Goal: Task Accomplishment & Management: Manage account settings

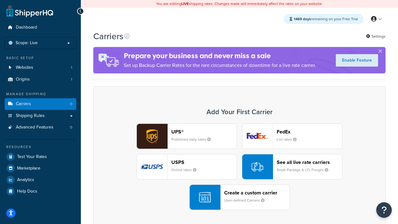
click at [240, 167] on div "UPS® Published daily rates FedEx List rates USPS Online rates See all live rate…" at bounding box center [239, 166] width 279 height 86
click at [310, 132] on header "FedEx" at bounding box center [309, 132] width 65 height 6
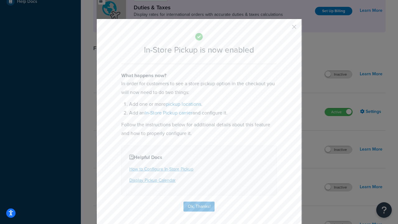
click at [285, 29] on button "button" at bounding box center [285, 29] width 2 height 2
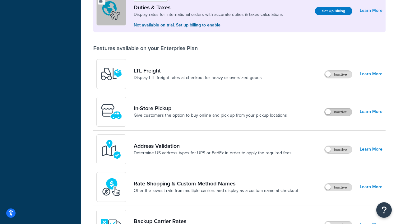
scroll to position [190, 0]
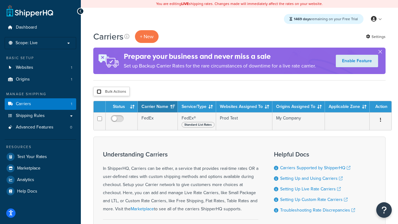
click at [99, 92] on input "checkbox" at bounding box center [99, 91] width 5 height 5
checkbox input "true"
click at [0, 0] on button "Delete" at bounding box center [0, 0] width 0 height 0
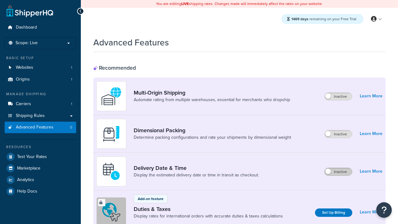
click at [338, 172] on label "Inactive" at bounding box center [338, 171] width 27 height 7
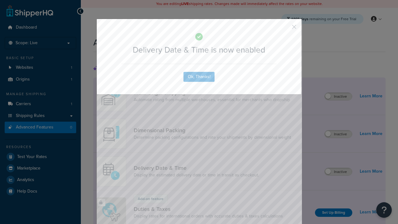
click at [285, 28] on button "button" at bounding box center [285, 29] width 2 height 2
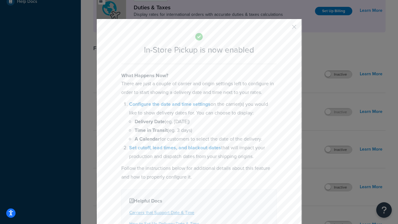
scroll to position [213, 0]
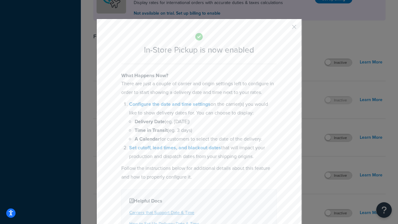
click at [285, 29] on button "button" at bounding box center [285, 29] width 2 height 2
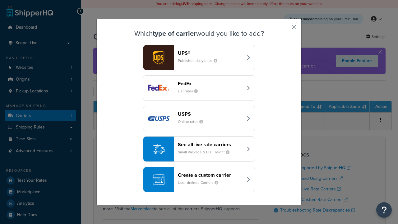
click at [199, 179] on div "Create a custom carrier User-defined Carriers" at bounding box center [210, 179] width 65 height 15
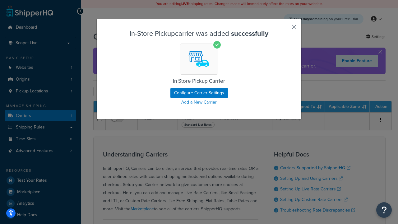
click at [285, 29] on button "button" at bounding box center [285, 29] width 2 height 2
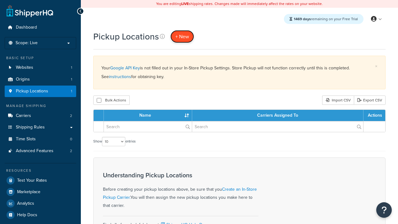
click at [182, 36] on span "+ New" at bounding box center [182, 36] width 14 height 7
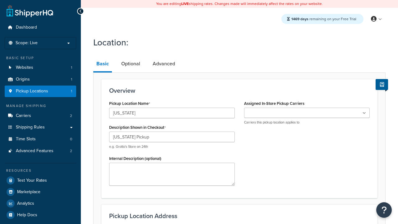
type input "California Pickup"
click at [307, 113] on ul at bounding box center [307, 113] width 126 height 10
type input "3385 Michelson Drive"
type input "Suite B"
type input "Irvine"
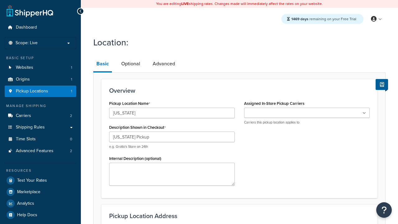
select select "5"
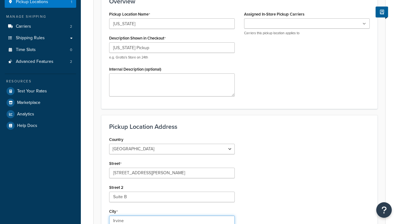
type input "Irvine"
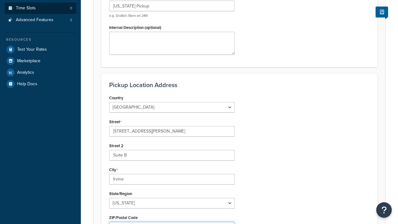
type input "92612"
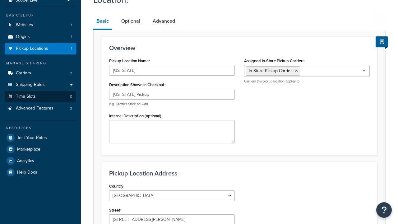
click at [40, 102] on link "Time Slots 0" at bounding box center [41, 97] width 72 height 12
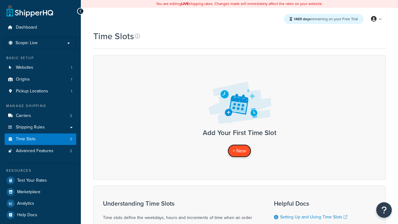
click at [240, 151] on span "+ New" at bounding box center [240, 150] width 14 height 7
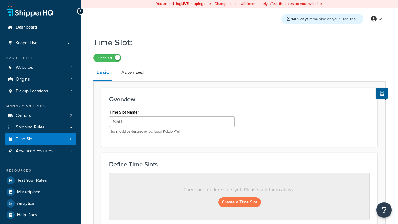
scroll to position [168, 0]
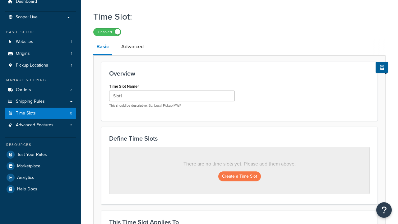
type input "Slot1"
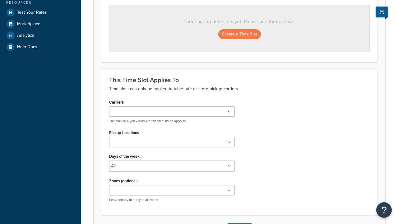
click at [172, 144] on ul at bounding box center [172, 142] width 126 height 10
click at [240, 35] on button "Create a Time Slot" at bounding box center [239, 34] width 43 height 10
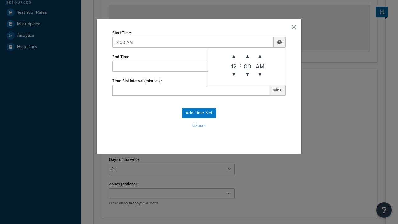
type input "8:00 AM"
type input "12:00 PM"
type input "60"
click at [199, 113] on button "Add Time Slot" at bounding box center [199, 113] width 34 height 10
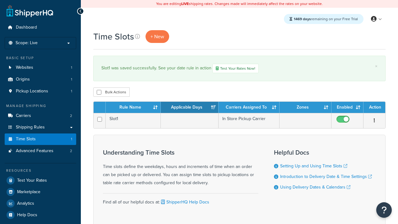
click at [133, 108] on th "Rule Name" at bounding box center [133, 107] width 55 height 11
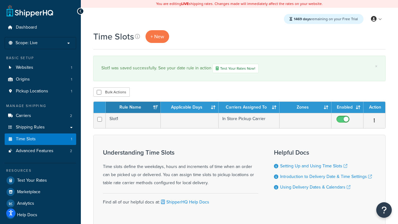
click at [190, 108] on th "Applicable Days" at bounding box center [190, 107] width 58 height 11
click at [249, 108] on th "Carriers Assigned To" at bounding box center [249, 107] width 61 height 11
click at [305, 108] on th "Zones" at bounding box center [306, 107] width 52 height 11
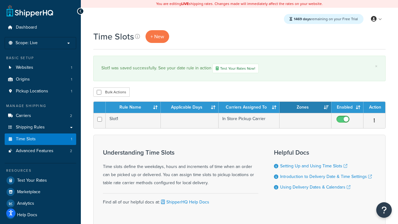
click at [305, 108] on th "Zones" at bounding box center [306, 107] width 52 height 11
click at [347, 108] on th "Enabled" at bounding box center [348, 107] width 32 height 11
click at [375, 108] on th "Action" at bounding box center [375, 107] width 22 height 11
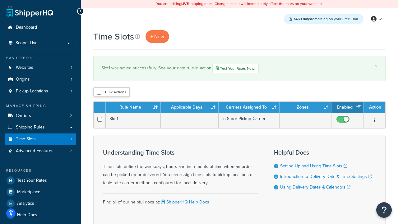
click at [375, 108] on th "Action" at bounding box center [375, 107] width 22 height 11
click at [99, 93] on input "checkbox" at bounding box center [99, 92] width 5 height 5
checkbox input "true"
click at [0, 0] on button "Delete" at bounding box center [0, 0] width 0 height 0
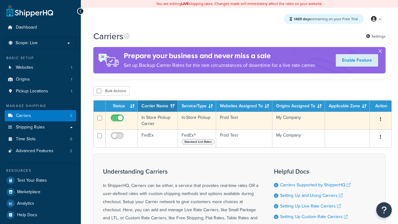
click at [381, 120] on icon "button" at bounding box center [380, 119] width 1 height 4
click at [0, 0] on link "Delete" at bounding box center [0, 0] width 0 height 0
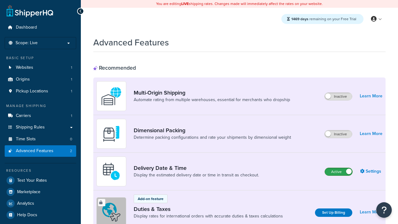
click at [339, 172] on label "Active" at bounding box center [338, 171] width 27 height 7
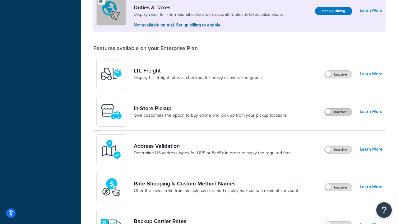
scroll to position [190, 0]
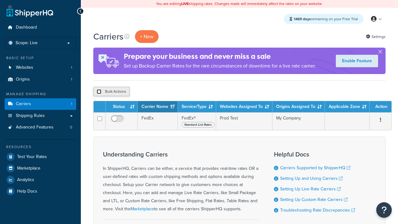
click at [99, 92] on input "checkbox" at bounding box center [99, 91] width 5 height 5
checkbox input "true"
click at [0, 0] on button "Delete" at bounding box center [0, 0] width 0 height 0
